Goal: Browse casually: Explore the website without a specific task or goal

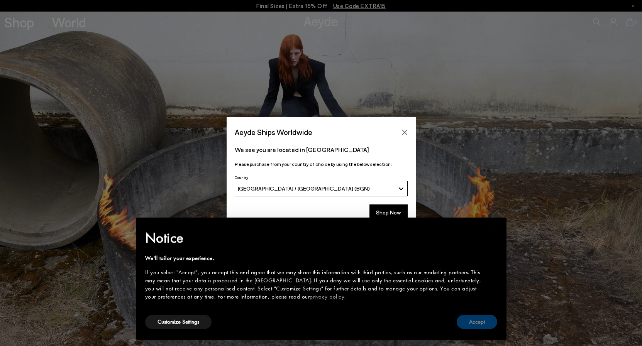
click at [489, 325] on button "Accept" at bounding box center [477, 322] width 41 height 14
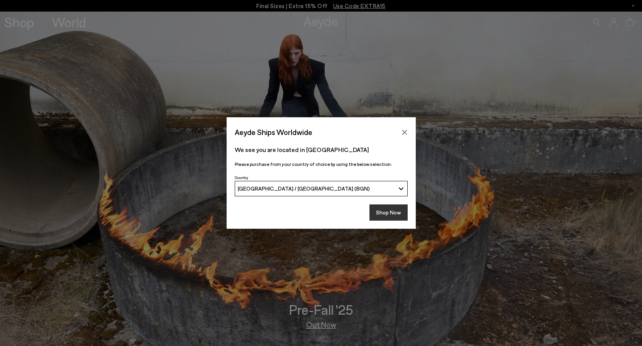
click at [384, 214] on button "Shop Now" at bounding box center [389, 213] width 38 height 16
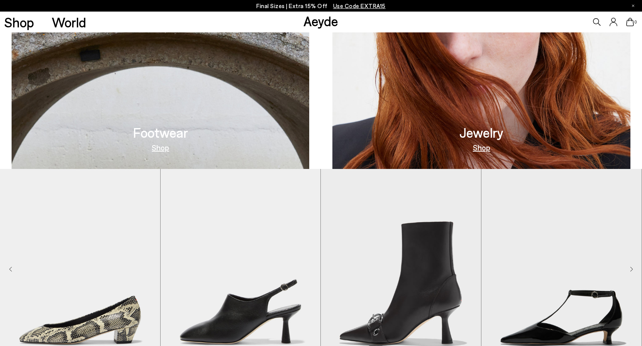
scroll to position [197, 0]
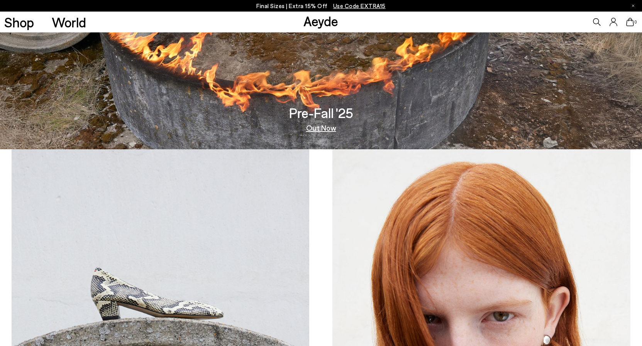
click at [319, 128] on link "Out Now" at bounding box center [321, 128] width 30 height 8
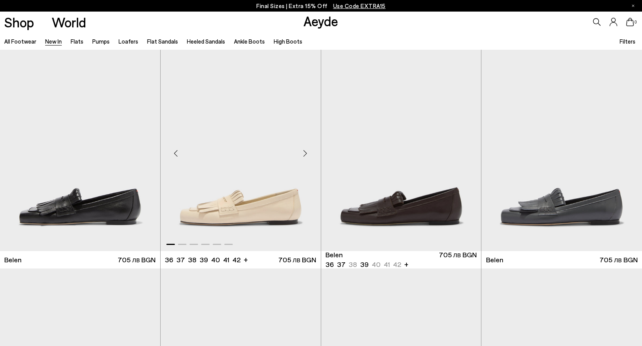
scroll to position [197, 0]
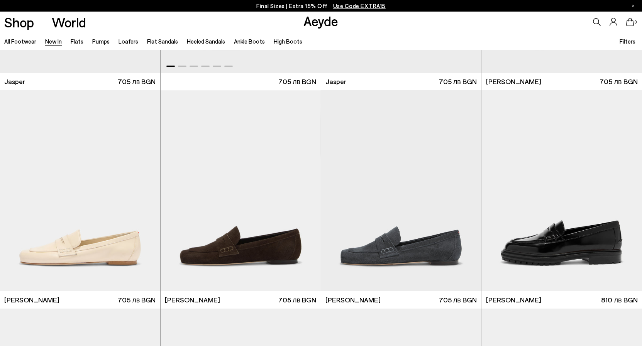
scroll to position [433, 0]
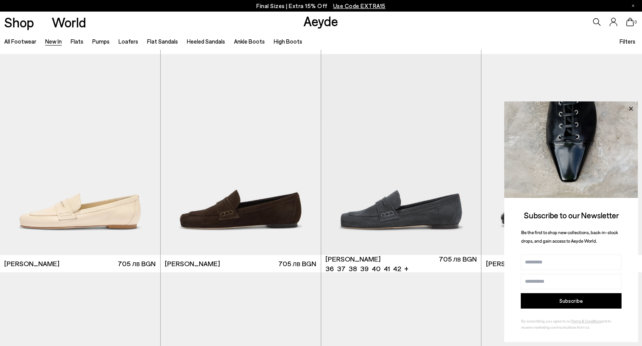
click at [632, 105] on icon at bounding box center [631, 109] width 10 height 10
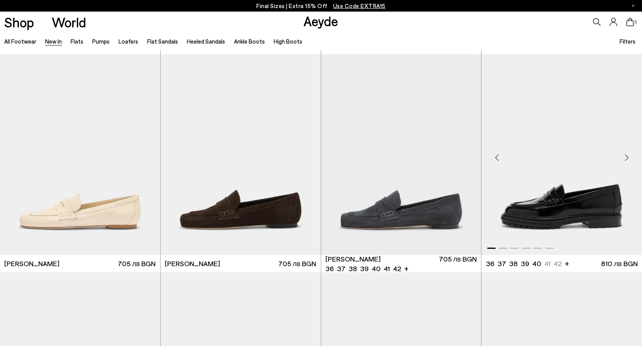
click at [627, 158] on div "Next slide" at bounding box center [626, 157] width 23 height 23
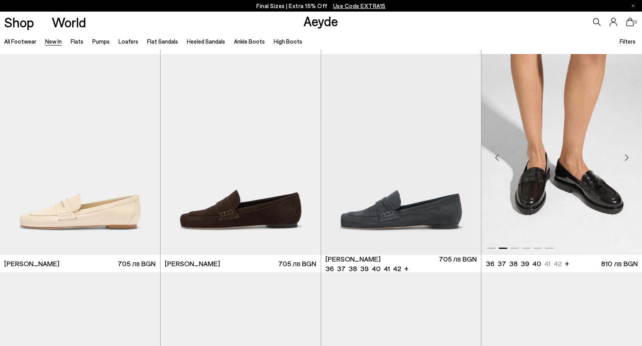
click at [627, 158] on div "Next slide" at bounding box center [626, 157] width 23 height 23
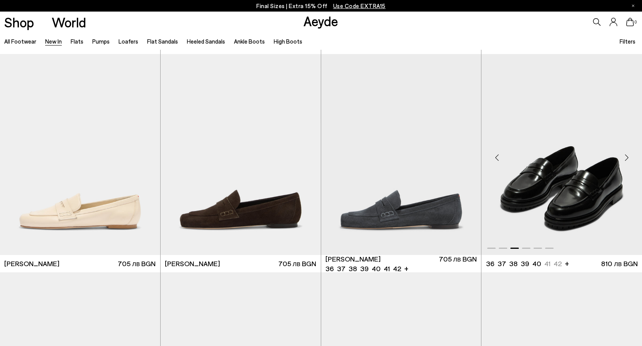
click at [627, 158] on div "Next slide" at bounding box center [626, 157] width 23 height 23
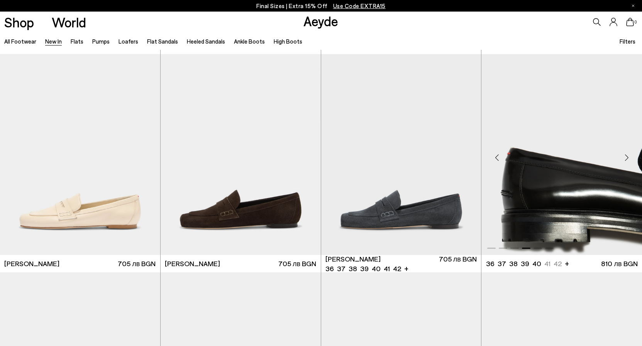
scroll to position [670, 0]
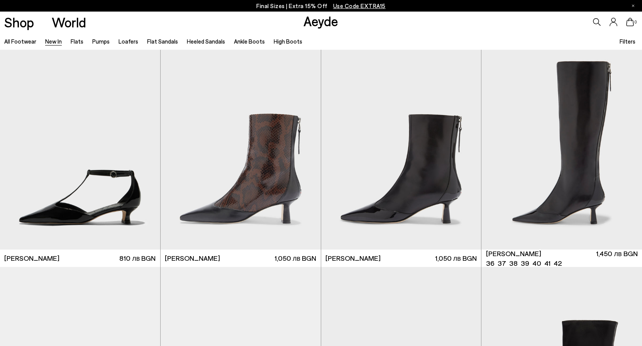
scroll to position [2127, 0]
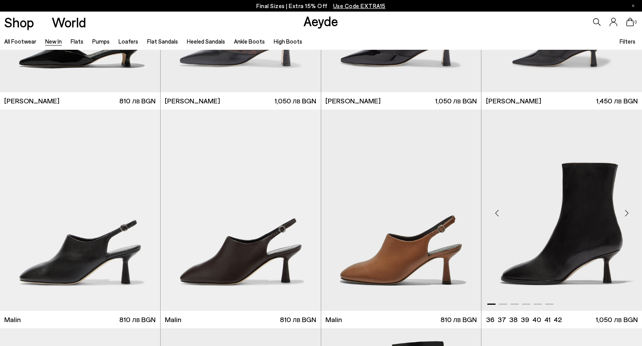
click at [630, 211] on div "Next slide" at bounding box center [626, 213] width 23 height 23
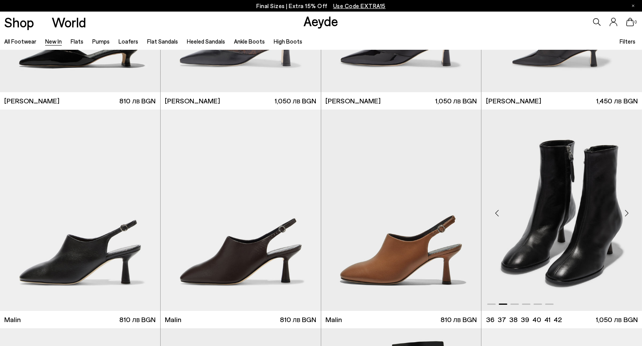
click at [630, 211] on div "Next slide" at bounding box center [626, 213] width 23 height 23
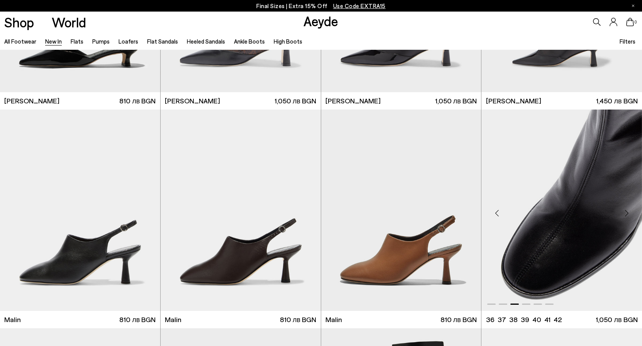
click at [630, 211] on div "Next slide" at bounding box center [626, 213] width 23 height 23
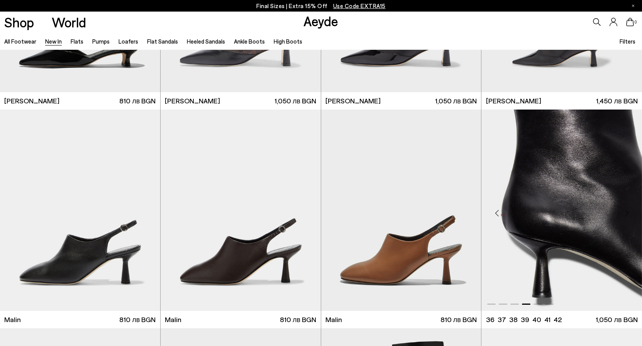
click at [630, 211] on div "Next slide" at bounding box center [626, 213] width 23 height 23
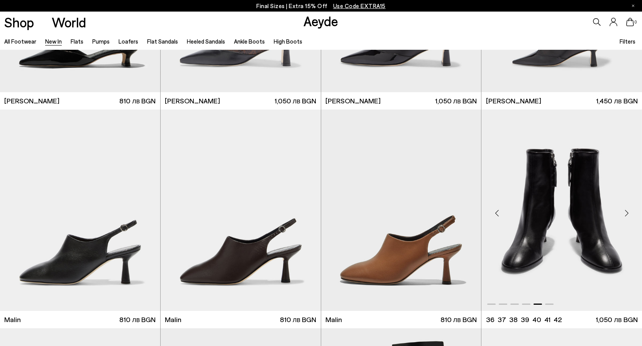
click at [630, 211] on div "Next slide" at bounding box center [626, 213] width 23 height 23
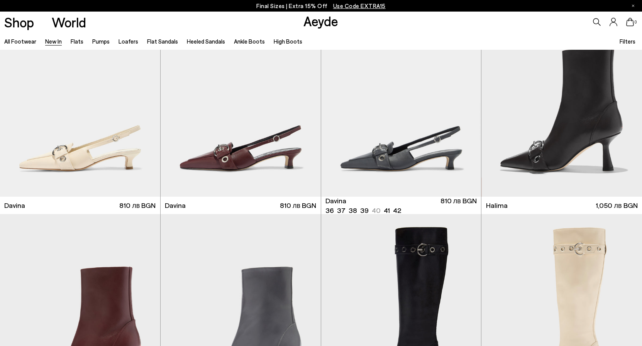
scroll to position [2876, 0]
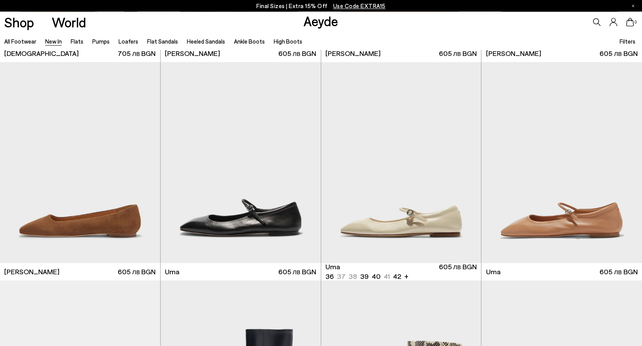
scroll to position [3940, 0]
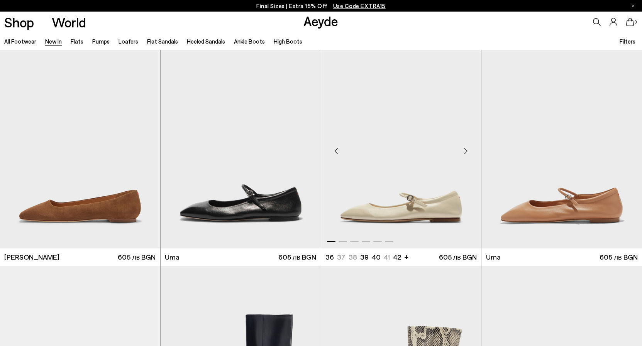
click at [467, 149] on div "Next slide" at bounding box center [465, 150] width 23 height 23
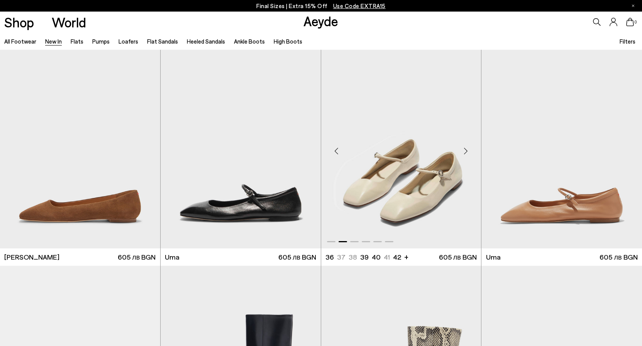
click at [467, 149] on div "Next slide" at bounding box center [465, 150] width 23 height 23
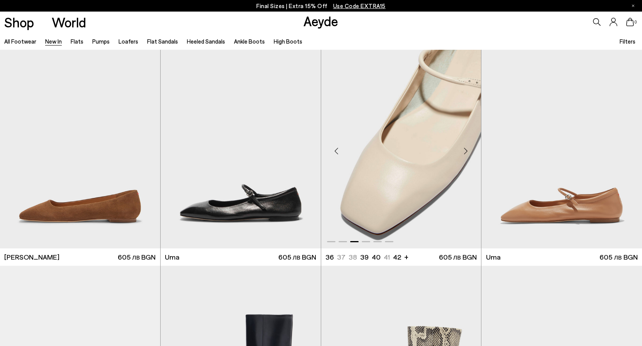
click at [467, 149] on div "Next slide" at bounding box center [465, 150] width 23 height 23
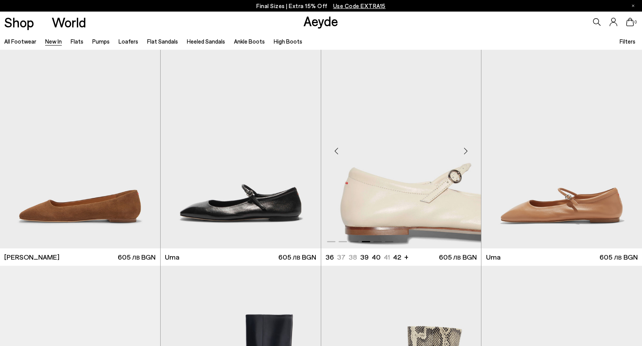
click at [467, 149] on div "Next slide" at bounding box center [465, 150] width 23 height 23
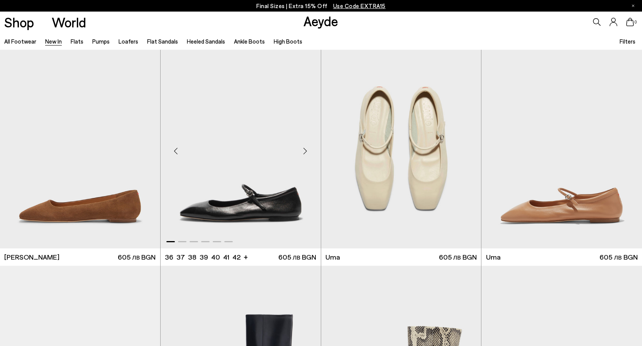
click at [309, 148] on div "Next slide" at bounding box center [305, 150] width 23 height 23
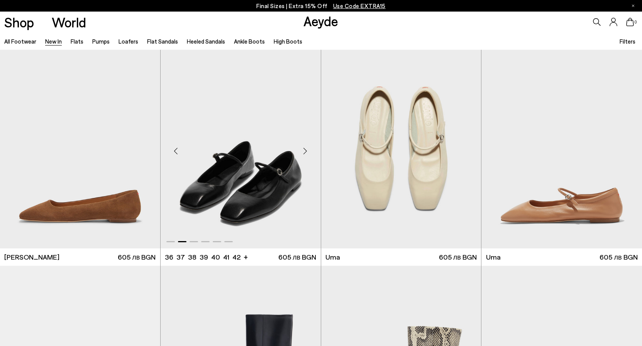
click at [309, 148] on div "Next slide" at bounding box center [305, 150] width 23 height 23
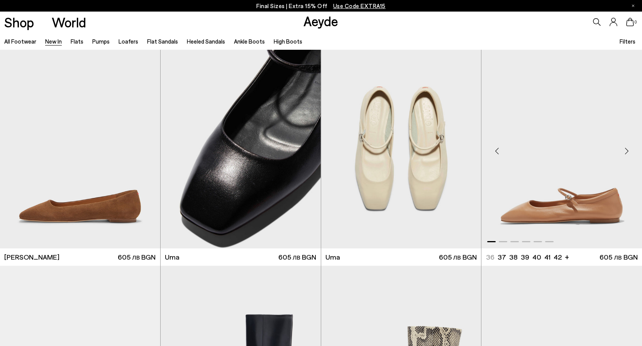
click at [628, 153] on div "Next slide" at bounding box center [626, 150] width 23 height 23
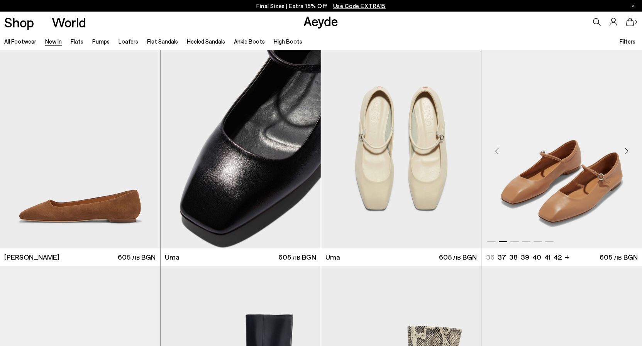
click at [628, 153] on div "Next slide" at bounding box center [626, 150] width 23 height 23
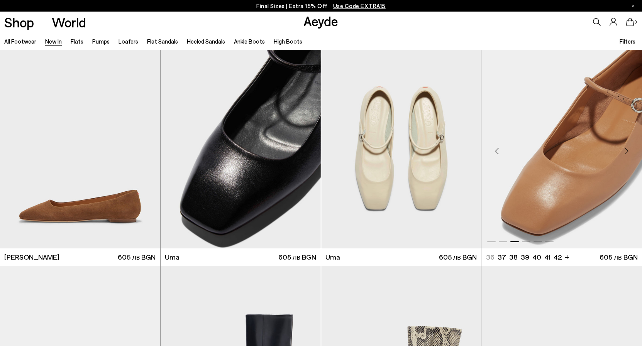
click at [628, 153] on div "Next slide" at bounding box center [626, 150] width 23 height 23
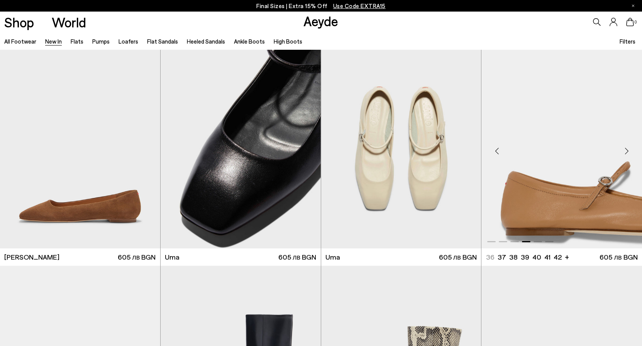
click at [628, 153] on div "Next slide" at bounding box center [626, 150] width 23 height 23
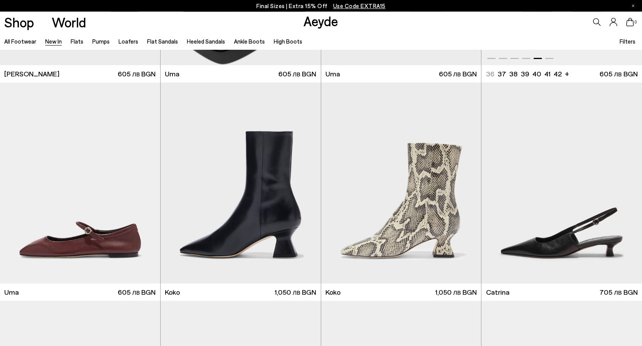
scroll to position [4137, 0]
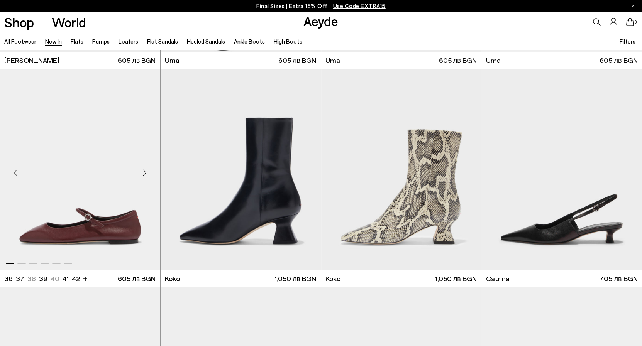
click at [144, 172] on div "Next slide" at bounding box center [144, 172] width 23 height 23
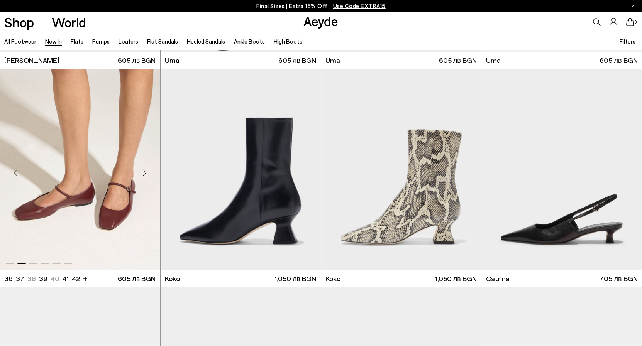
click at [144, 172] on div "Next slide" at bounding box center [144, 172] width 23 height 23
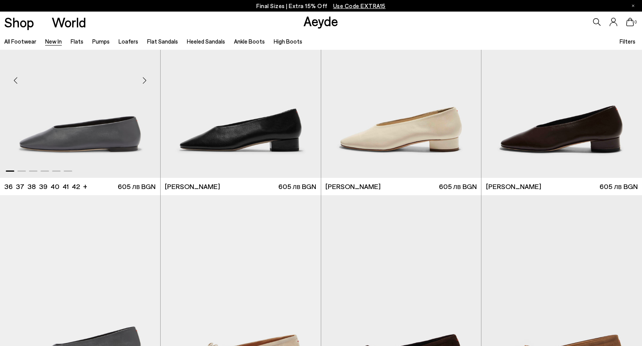
scroll to position [5003, 0]
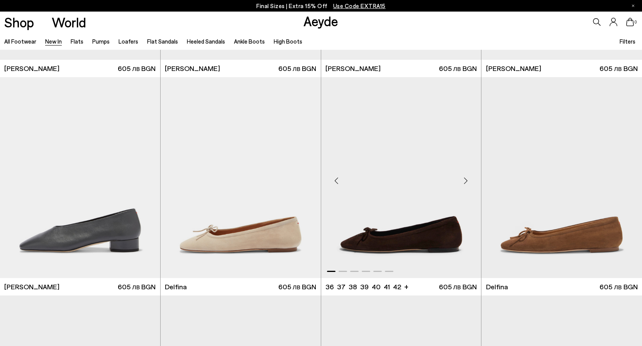
click at [469, 181] on div "Next slide" at bounding box center [465, 181] width 23 height 23
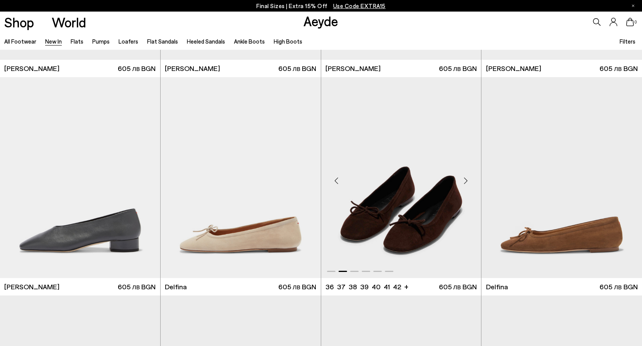
click at [469, 181] on div "Next slide" at bounding box center [465, 181] width 23 height 23
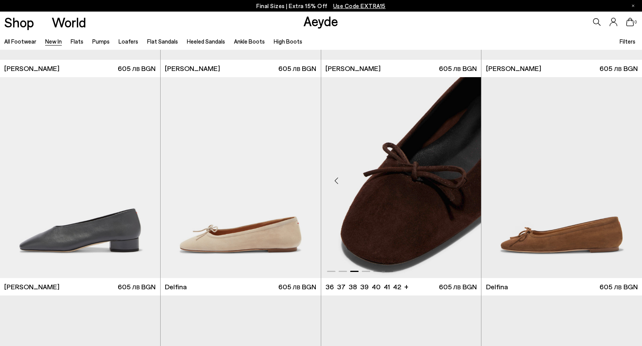
click at [469, 181] on div "Next slide" at bounding box center [465, 181] width 23 height 23
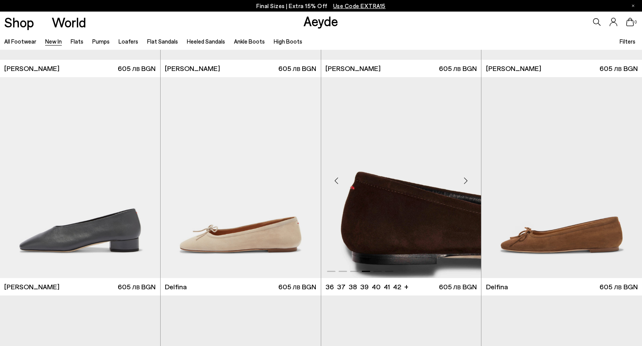
click at [469, 181] on div "Next slide" at bounding box center [465, 181] width 23 height 23
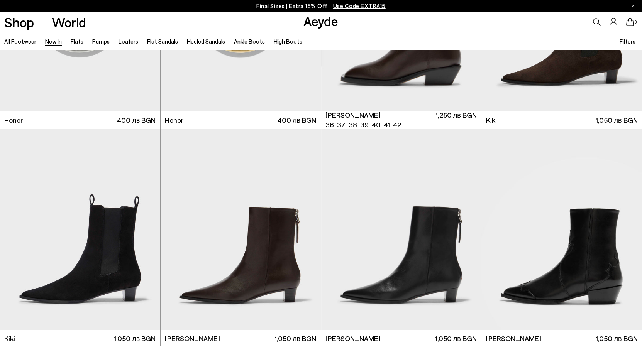
scroll to position [6146, 0]
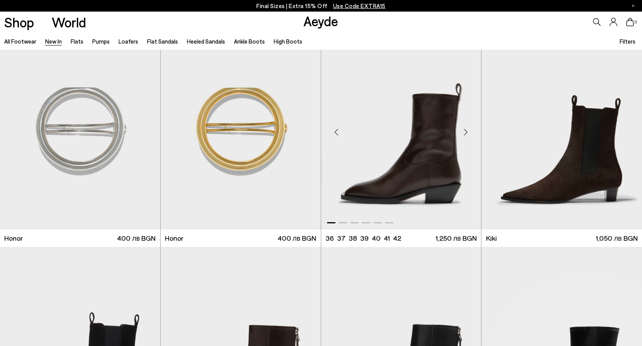
click at [465, 134] on div "Next slide" at bounding box center [465, 132] width 23 height 23
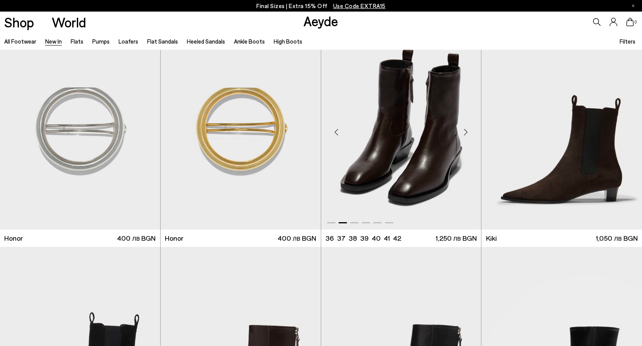
click at [465, 134] on div "Next slide" at bounding box center [465, 132] width 23 height 23
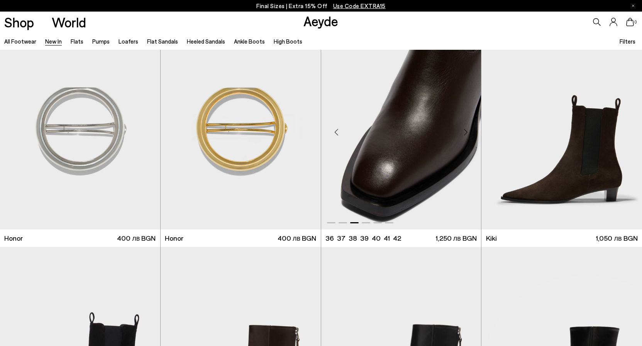
click at [465, 134] on div "Next slide" at bounding box center [465, 132] width 23 height 23
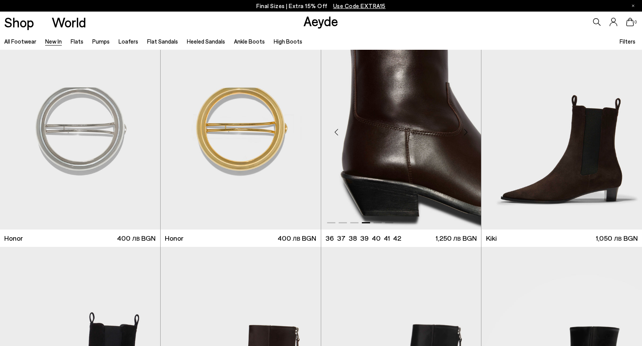
click at [465, 134] on div "Next slide" at bounding box center [465, 132] width 23 height 23
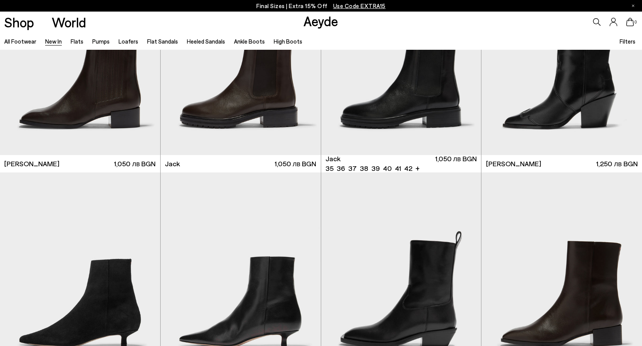
scroll to position [6579, 0]
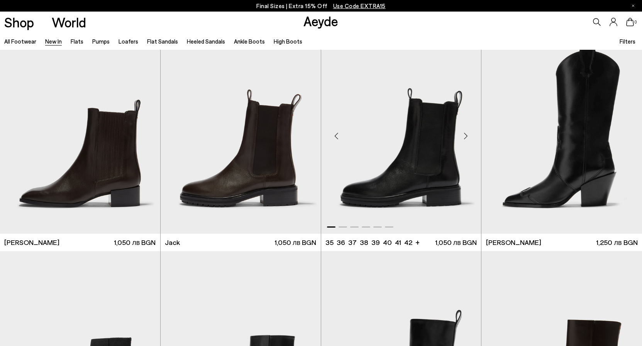
click at [465, 138] on div "Next slide" at bounding box center [465, 136] width 23 height 23
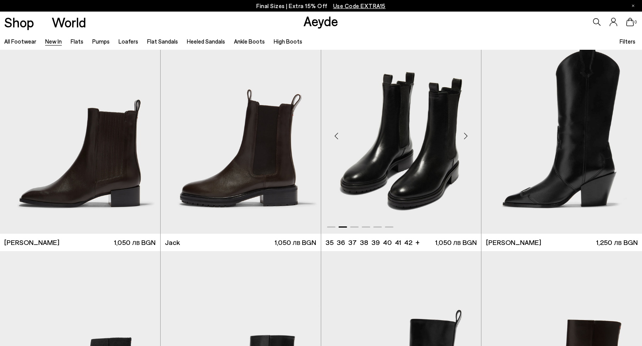
click at [465, 138] on div "Next slide" at bounding box center [465, 136] width 23 height 23
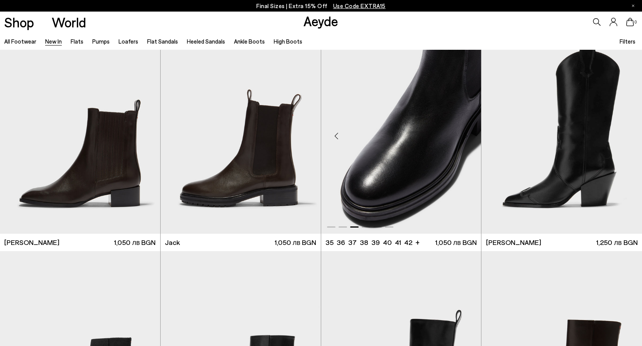
click at [465, 138] on div "Next slide" at bounding box center [465, 136] width 23 height 23
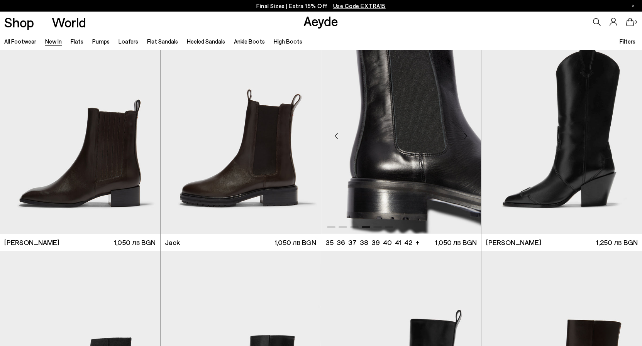
click at [465, 138] on div "Next slide" at bounding box center [465, 136] width 23 height 23
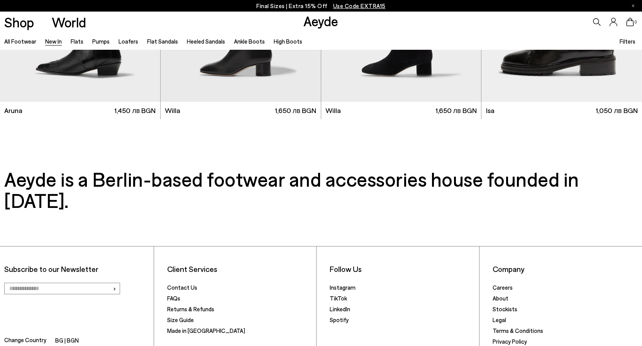
scroll to position [7410, 0]
